Goal: Find specific page/section: Find specific page/section

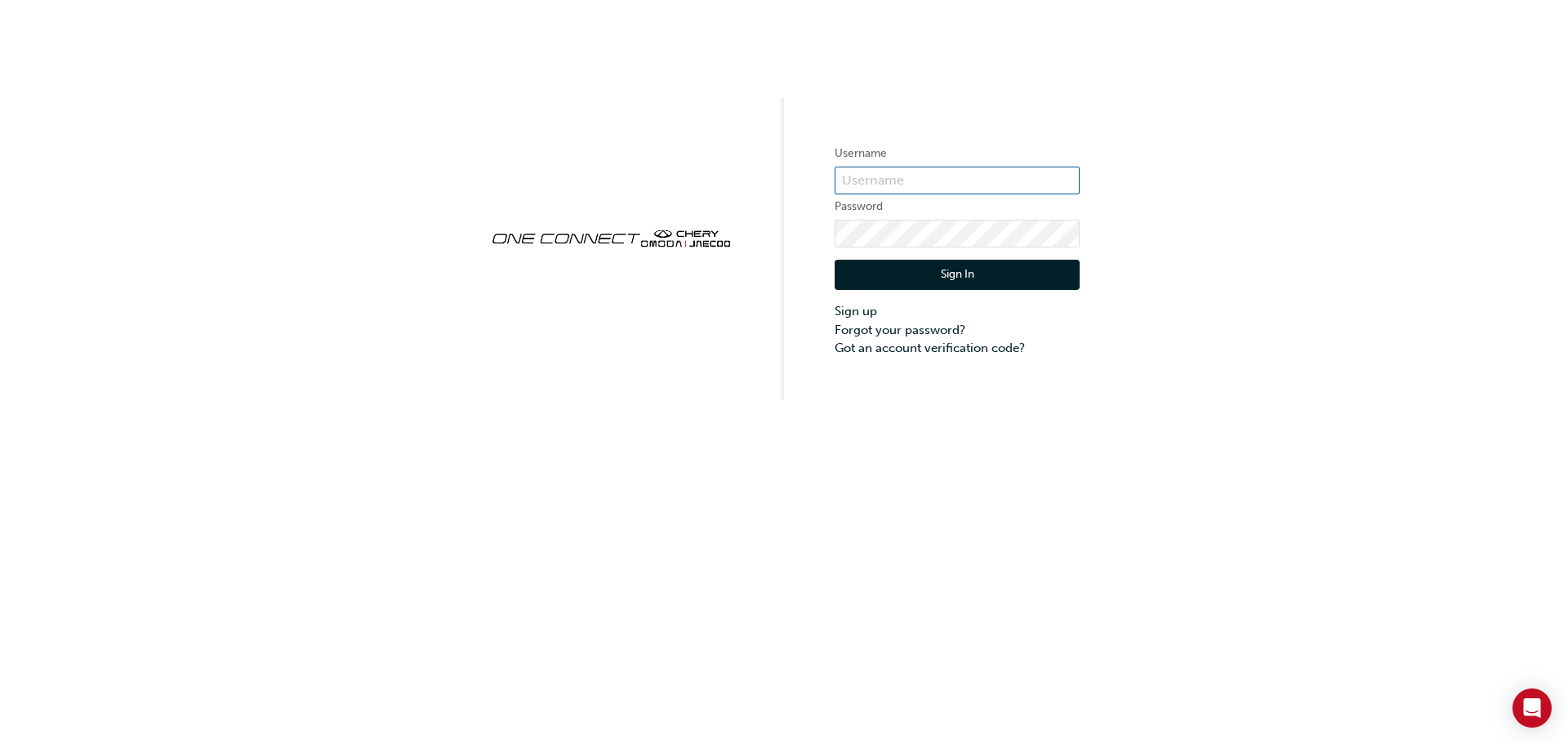
type input "OJAU341"
click at [912, 273] on button "Sign In" at bounding box center [957, 275] width 245 height 31
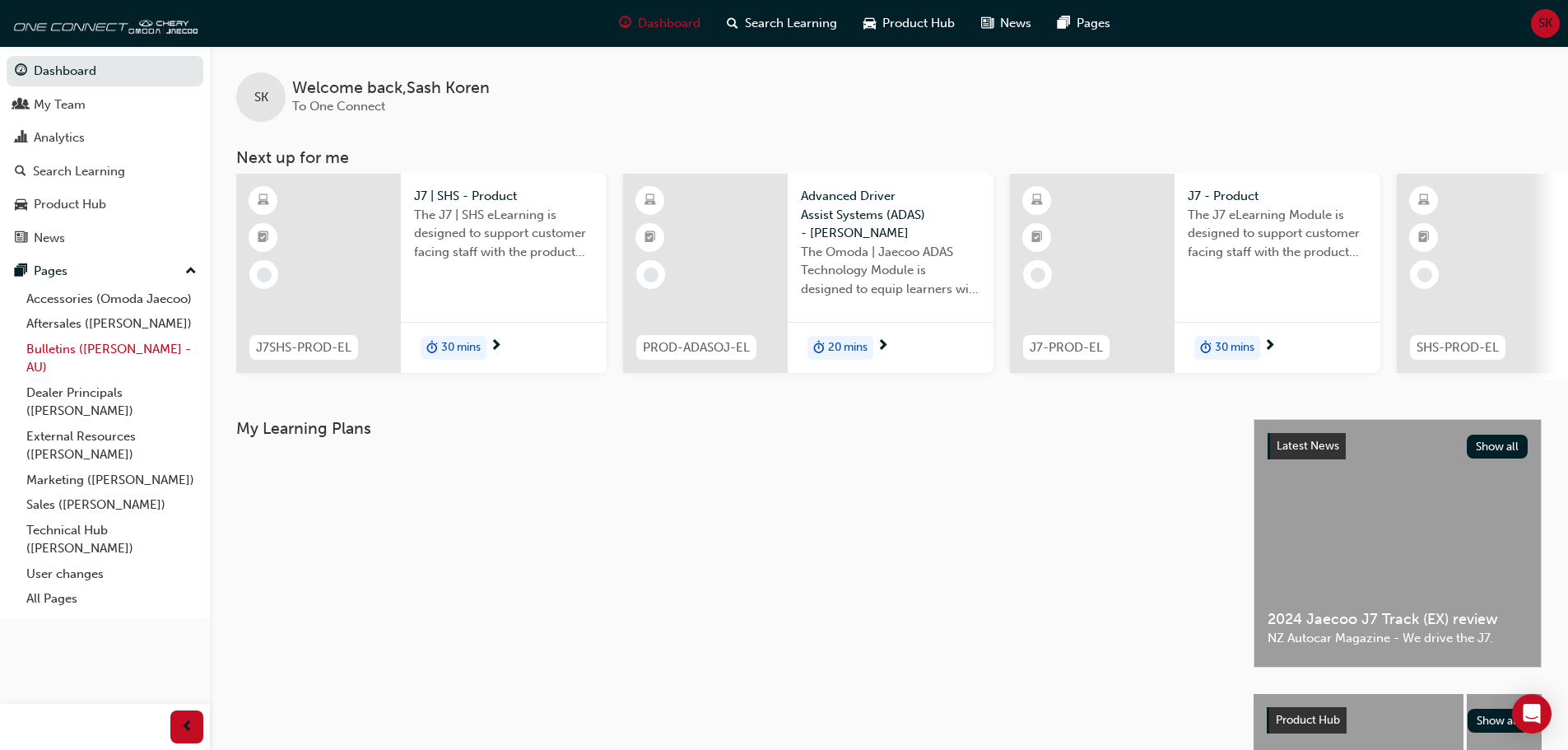
click at [84, 346] on link "Bulletins ([PERSON_NAME] - AU)" at bounding box center [111, 358] width 183 height 44
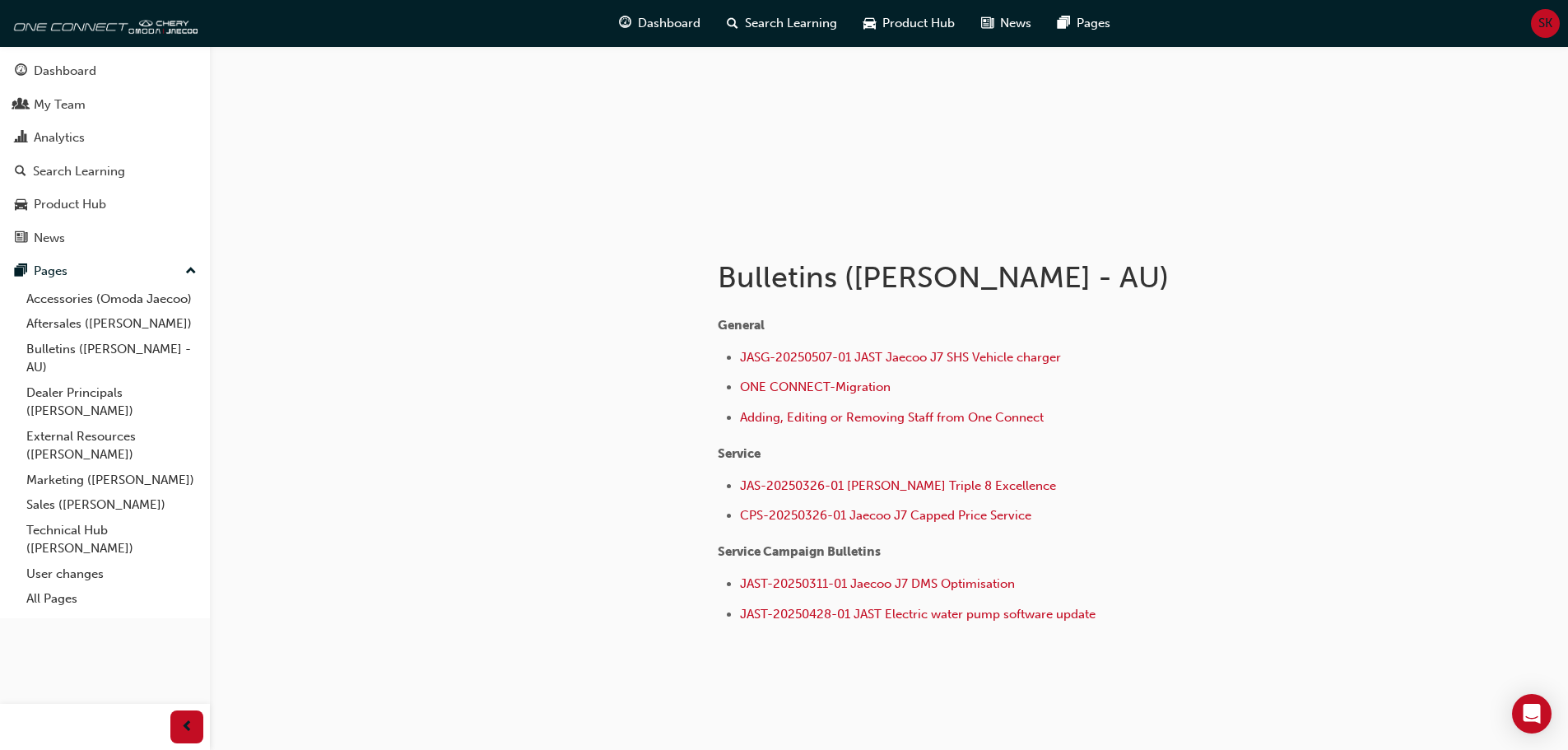
scroll to position [164, 0]
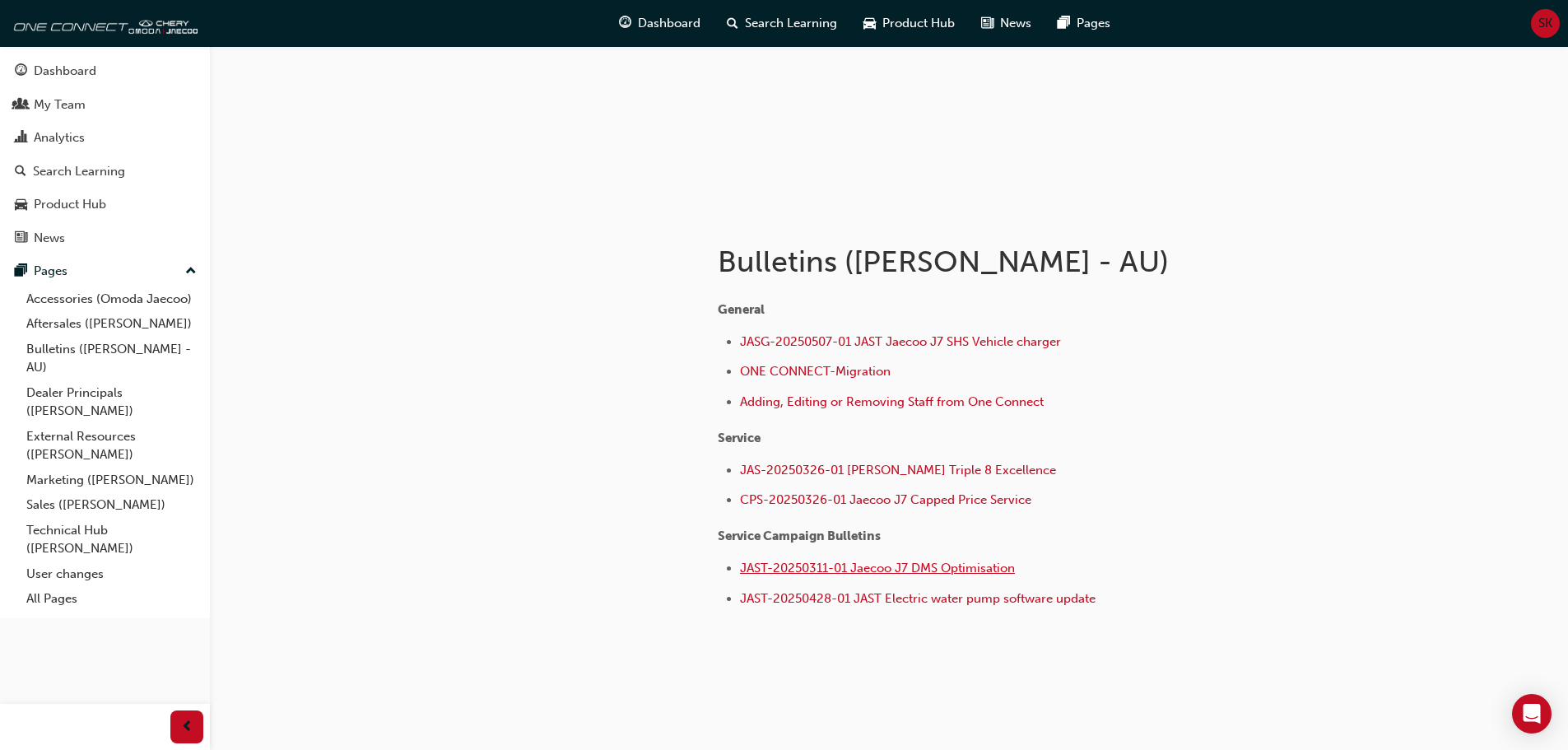
click at [929, 567] on span "JAST-20250311-01 Jaecoo J7 DMS Optimisation" at bounding box center [877, 567] width 275 height 15
